Goal: Check status: Check status

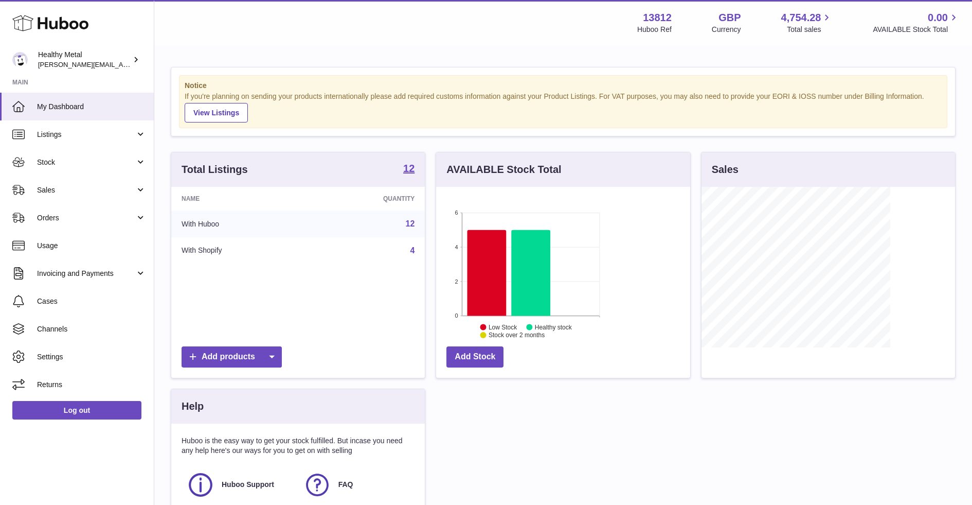
scroll to position [160, 254]
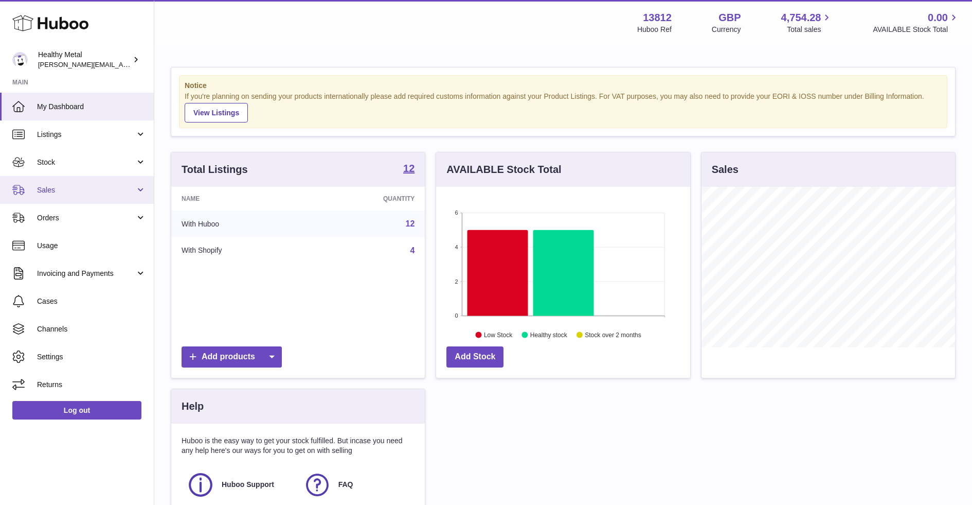
click at [107, 176] on link "Sales" at bounding box center [77, 190] width 154 height 28
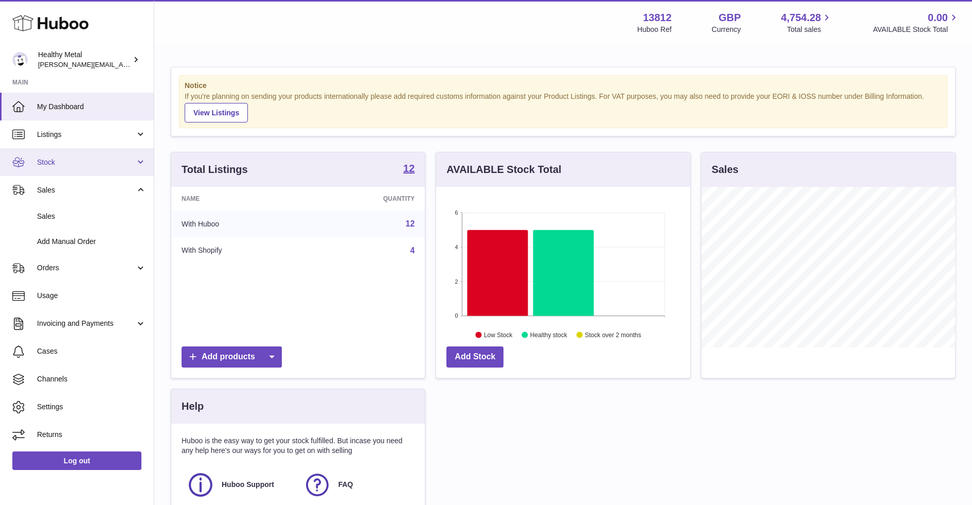
click at [79, 174] on link "Stock" at bounding box center [77, 162] width 154 height 28
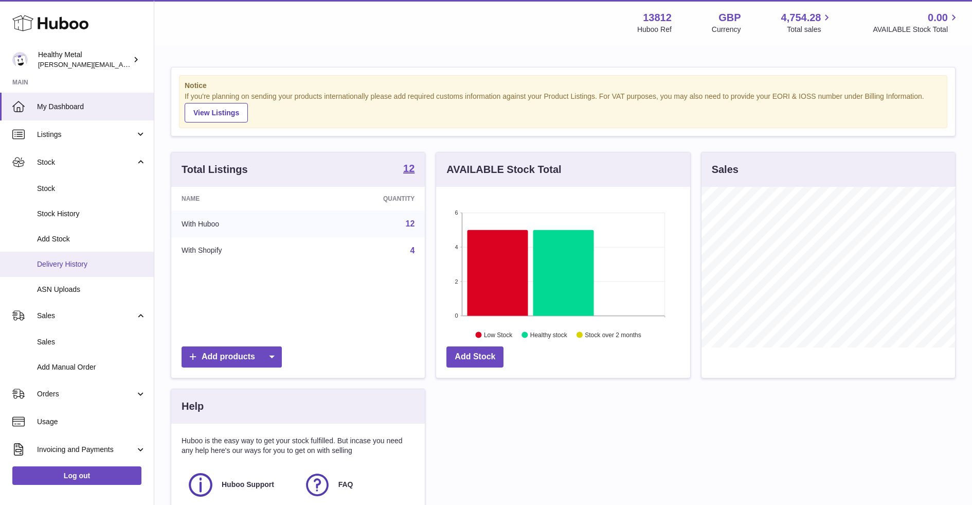
click at [76, 264] on span "Delivery History" at bounding box center [91, 264] width 109 height 10
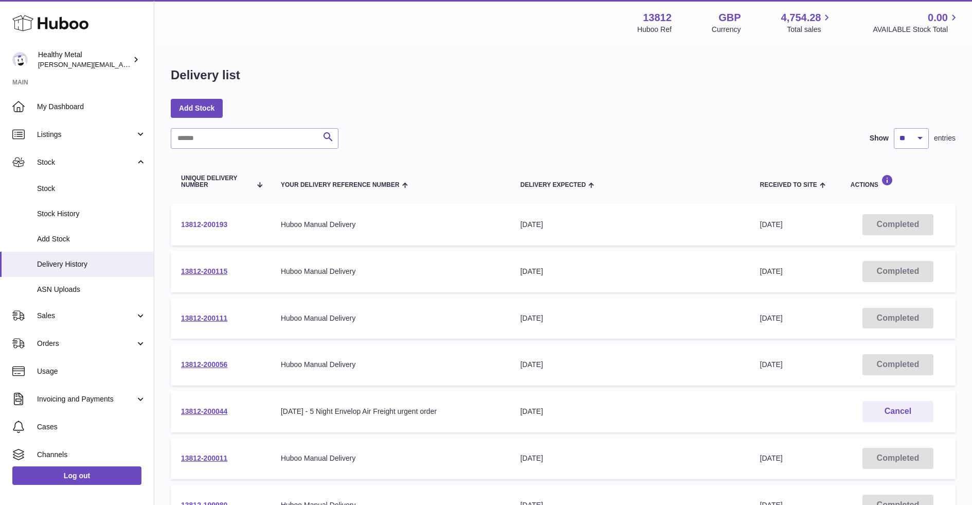
click at [205, 225] on link "13812-200193" at bounding box center [204, 224] width 46 height 8
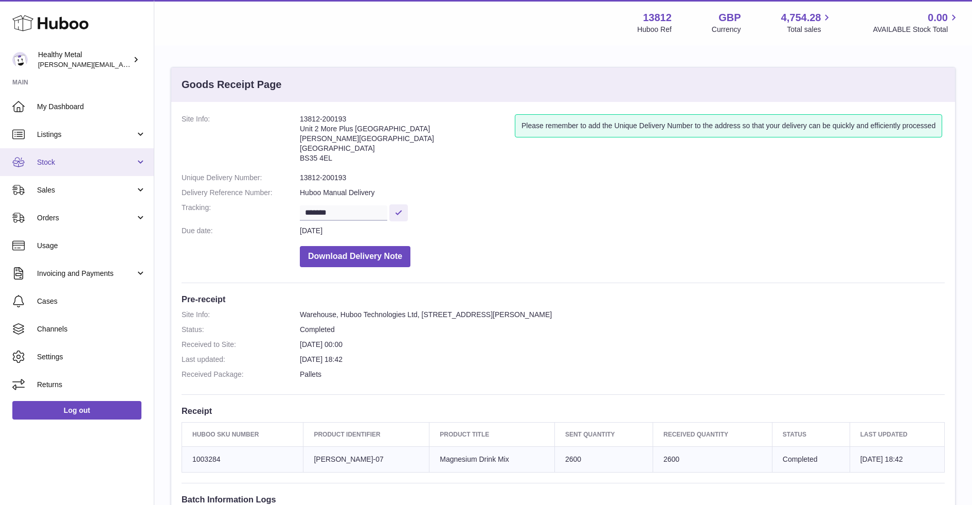
click at [104, 160] on span "Stock" at bounding box center [86, 162] width 98 height 10
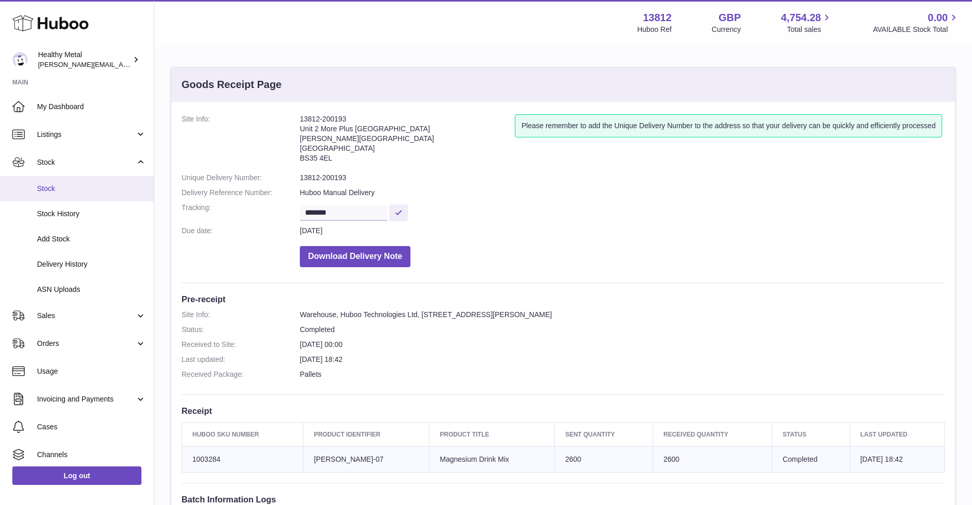
click at [78, 184] on span "Stock" at bounding box center [91, 189] width 109 height 10
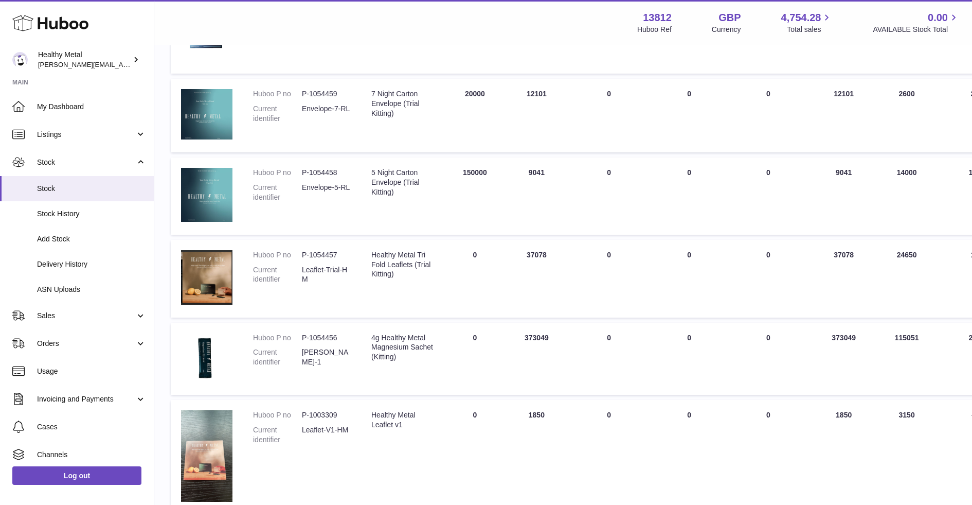
scroll to position [291, 1]
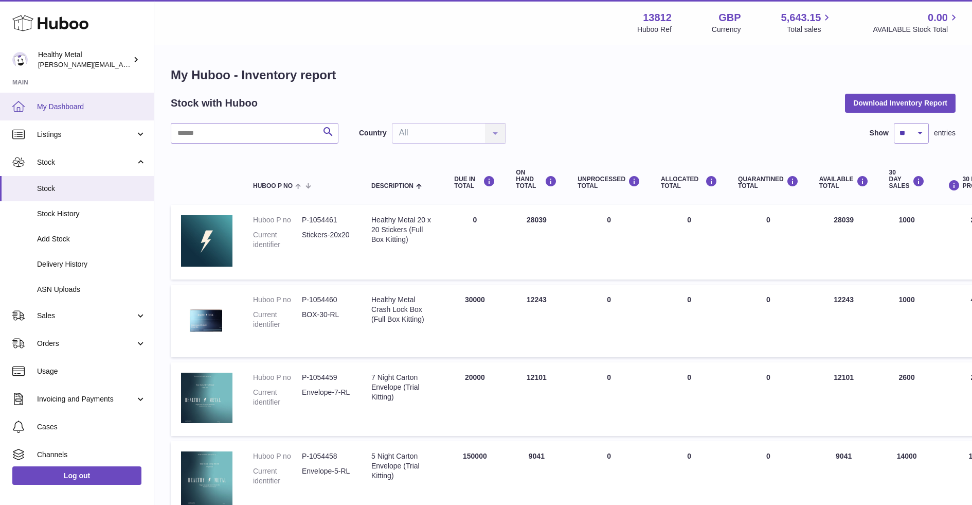
click at [73, 109] on span "My Dashboard" at bounding box center [91, 107] width 109 height 10
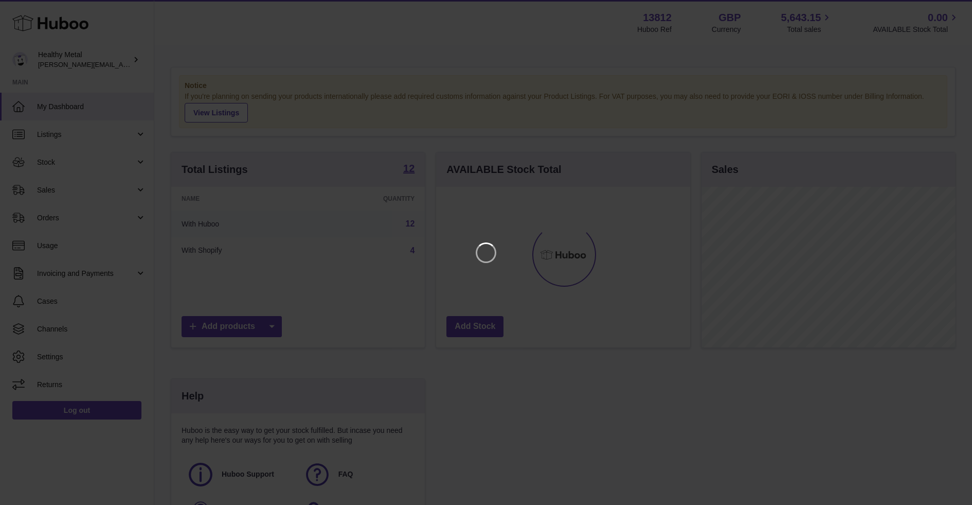
scroll to position [160, 254]
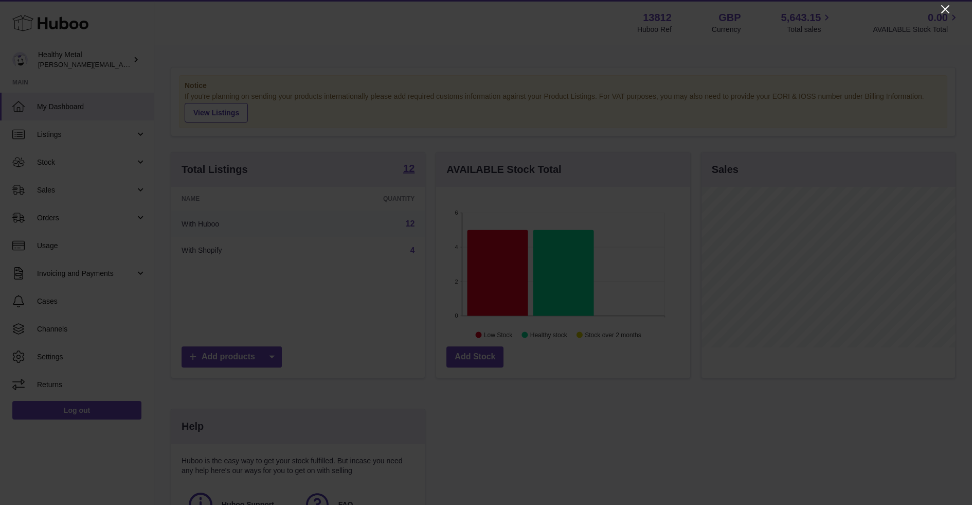
click at [949, 8] on icon "Close" at bounding box center [945, 9] width 12 height 12
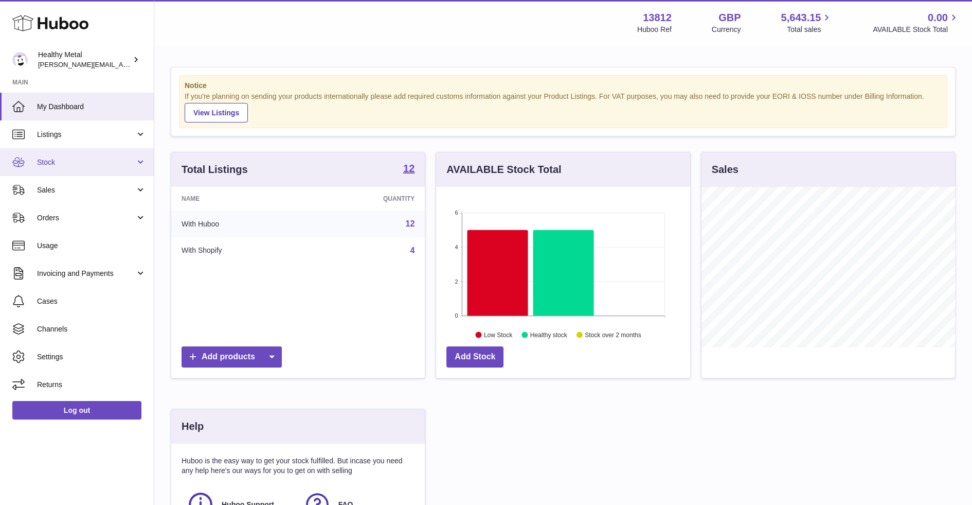
click at [102, 152] on link "Stock" at bounding box center [77, 162] width 154 height 28
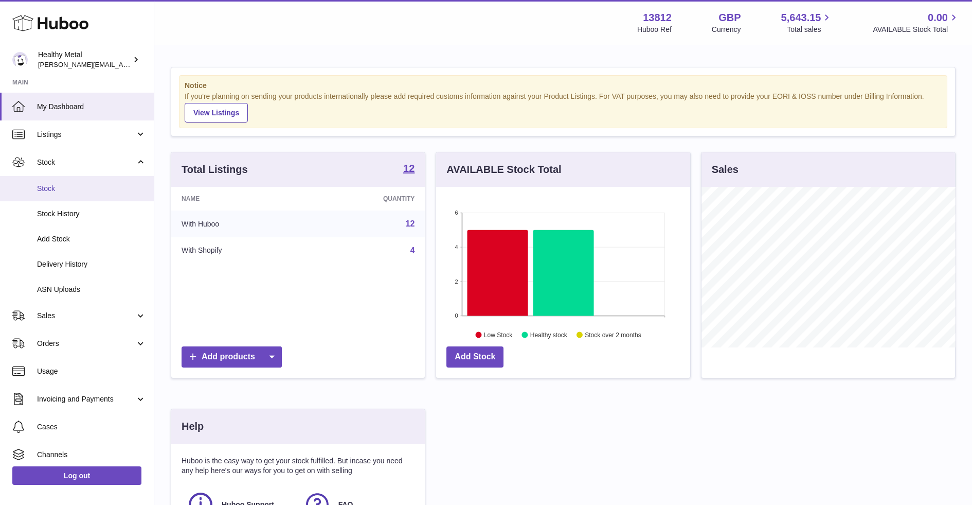
click at [95, 195] on link "Stock" at bounding box center [77, 188] width 154 height 25
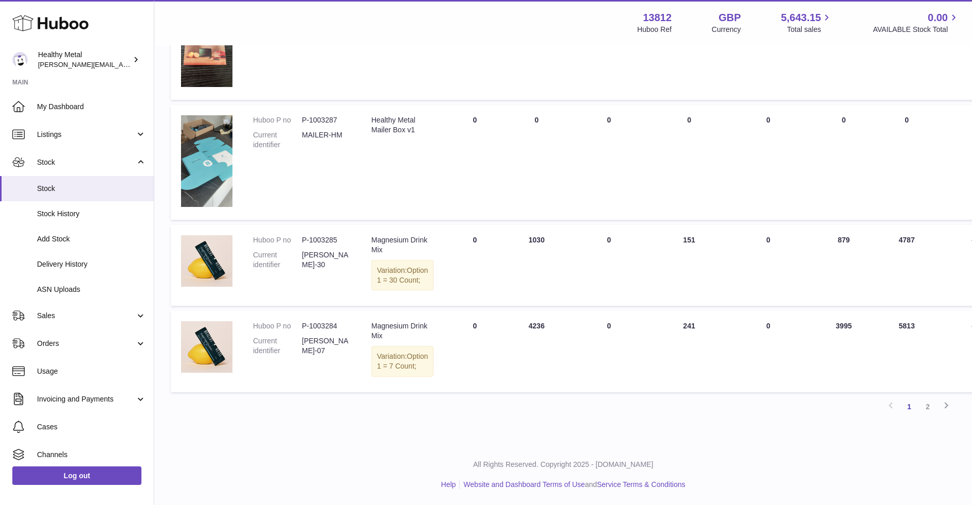
scroll to position [718, 0]
click at [924, 407] on link "2" at bounding box center [928, 406] width 19 height 19
